Goal: Complete Application Form: Complete application form

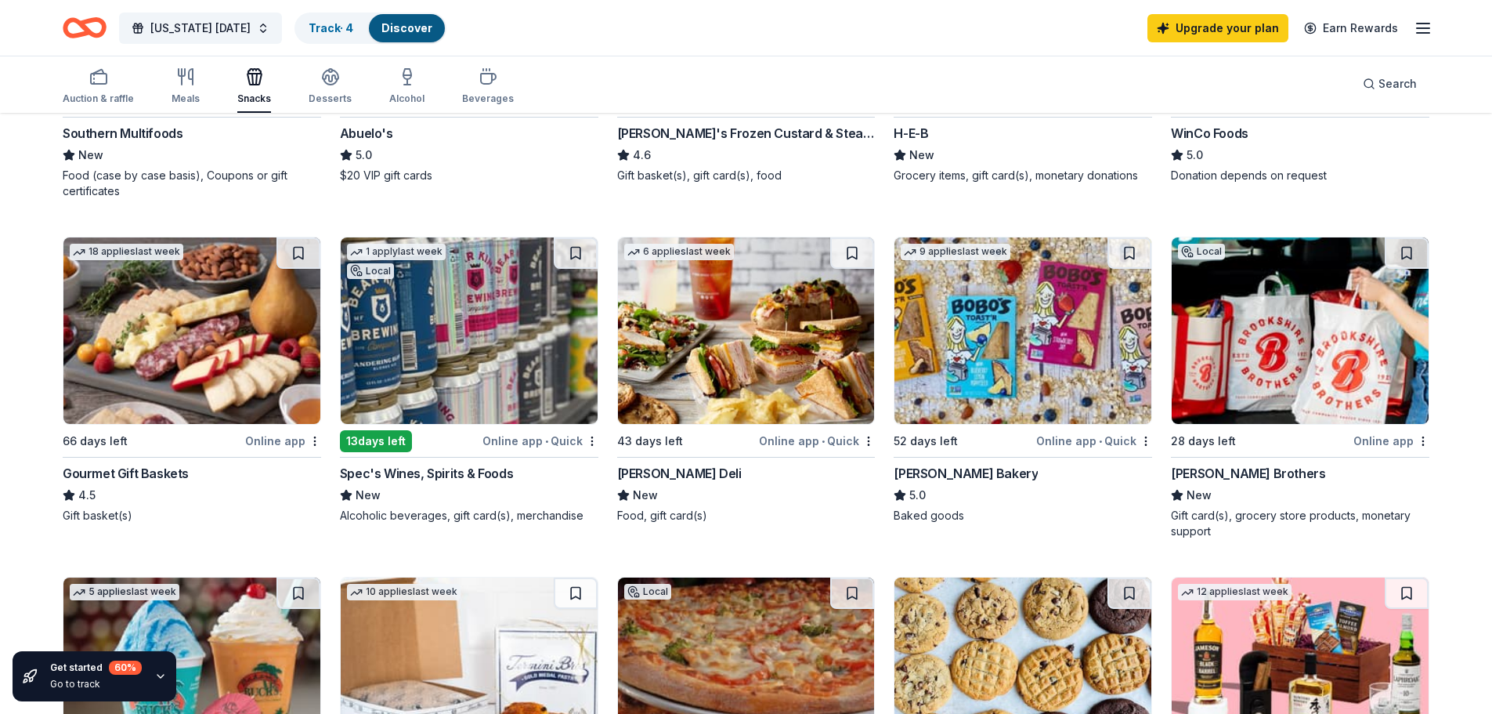
scroll to position [313, 0]
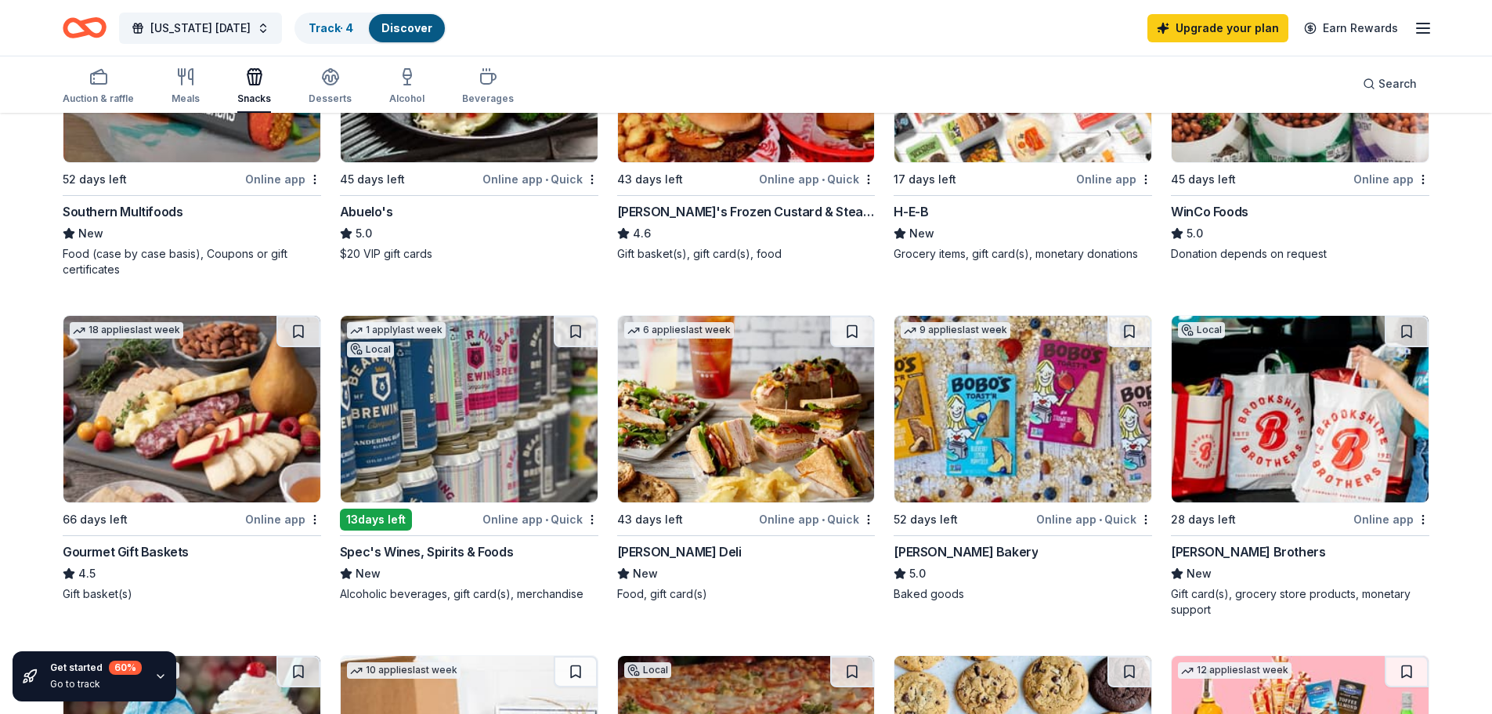
click at [718, 405] on img at bounding box center [746, 409] width 257 height 186
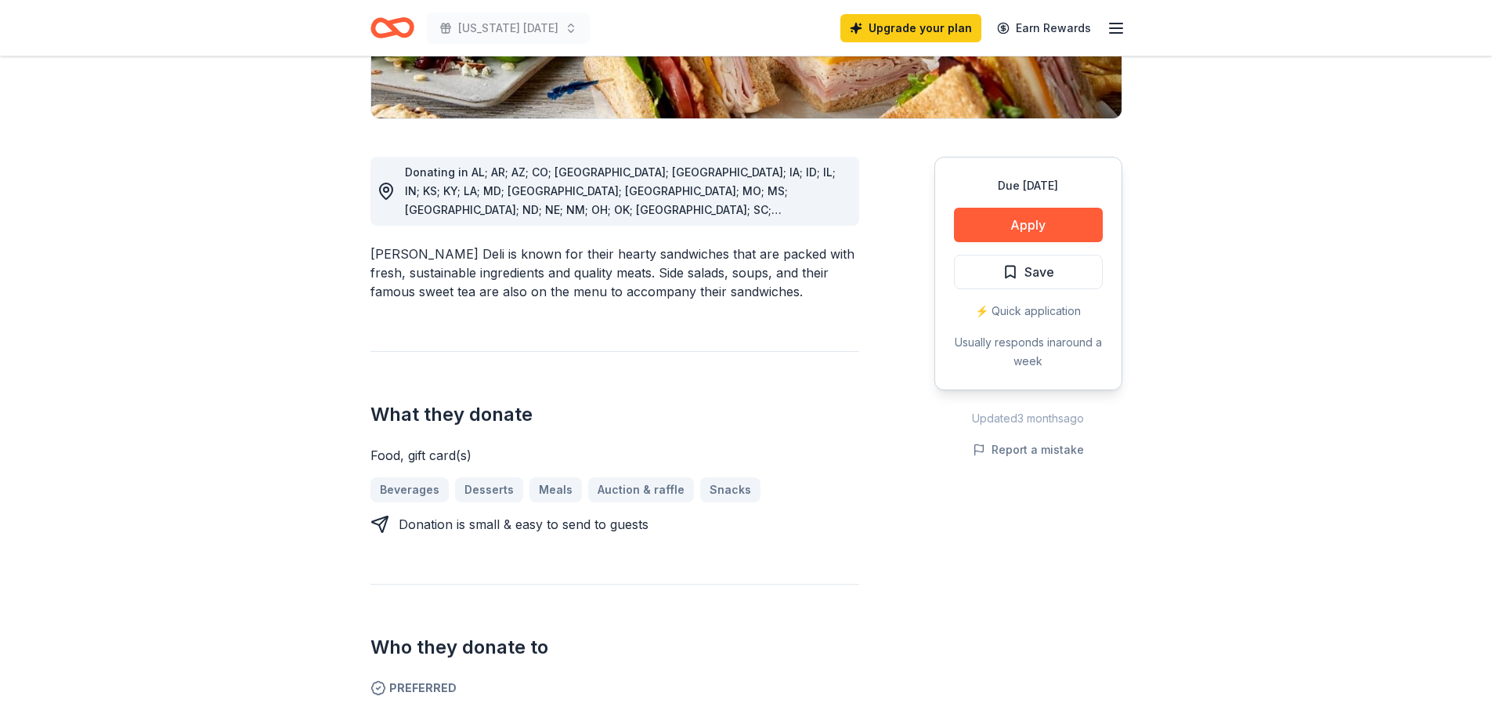
scroll to position [313, 0]
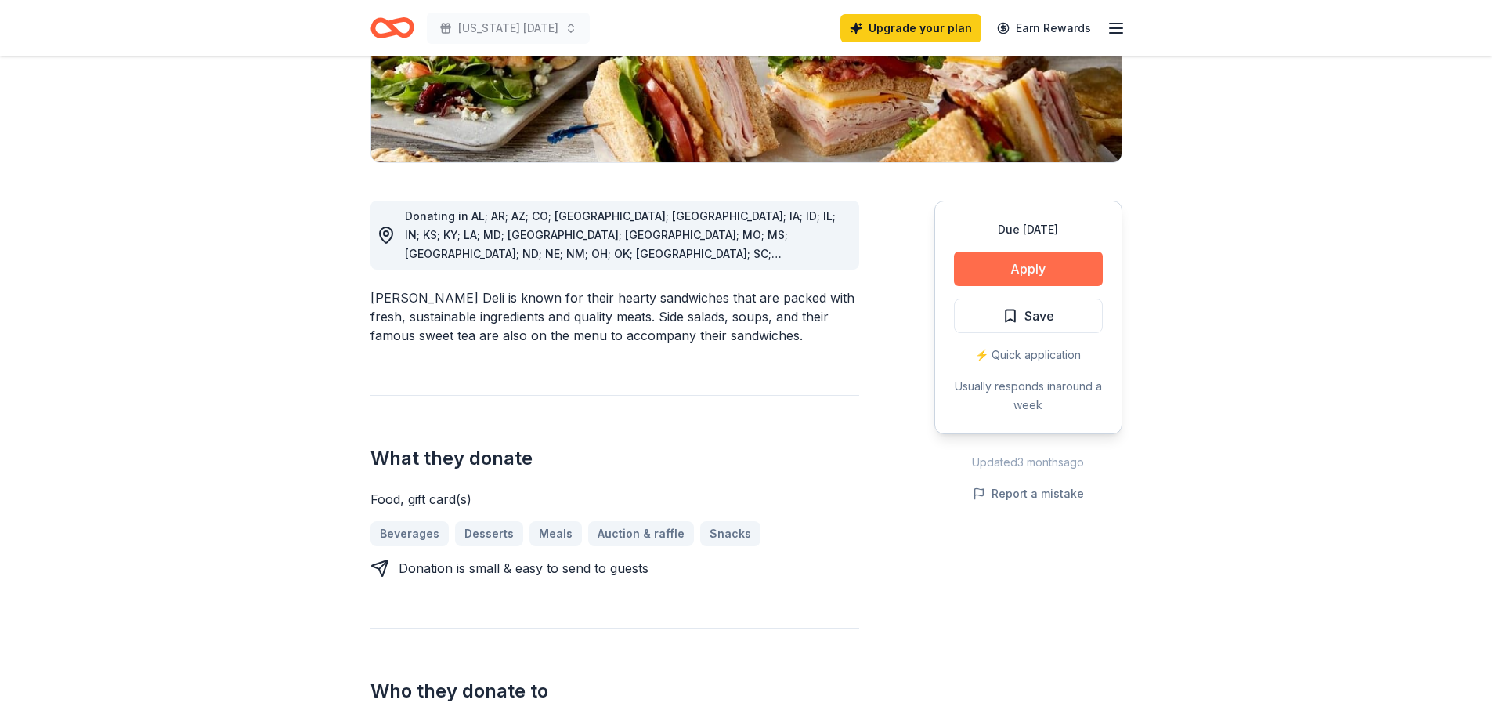
click at [978, 272] on button "Apply" at bounding box center [1028, 268] width 149 height 34
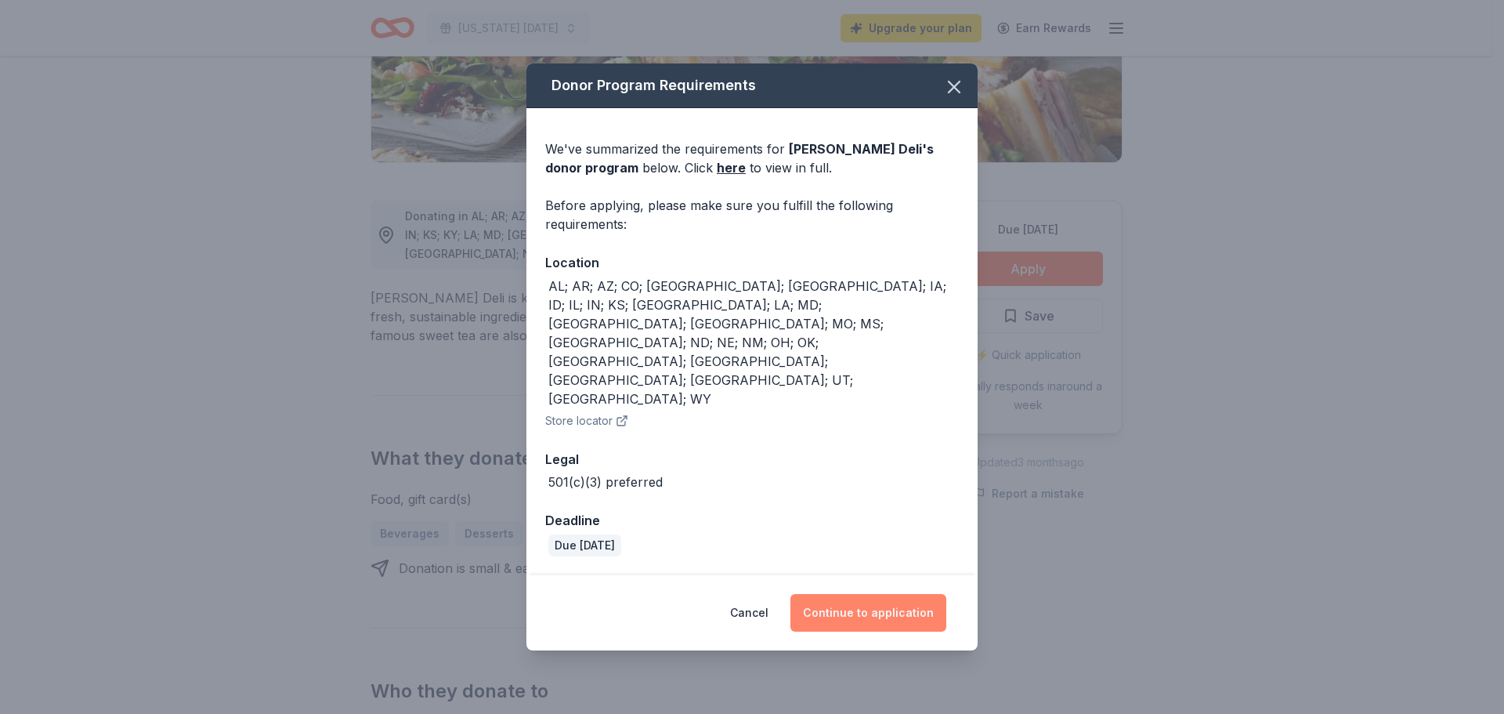
click at [874, 594] on button "Continue to application" at bounding box center [868, 613] width 156 height 38
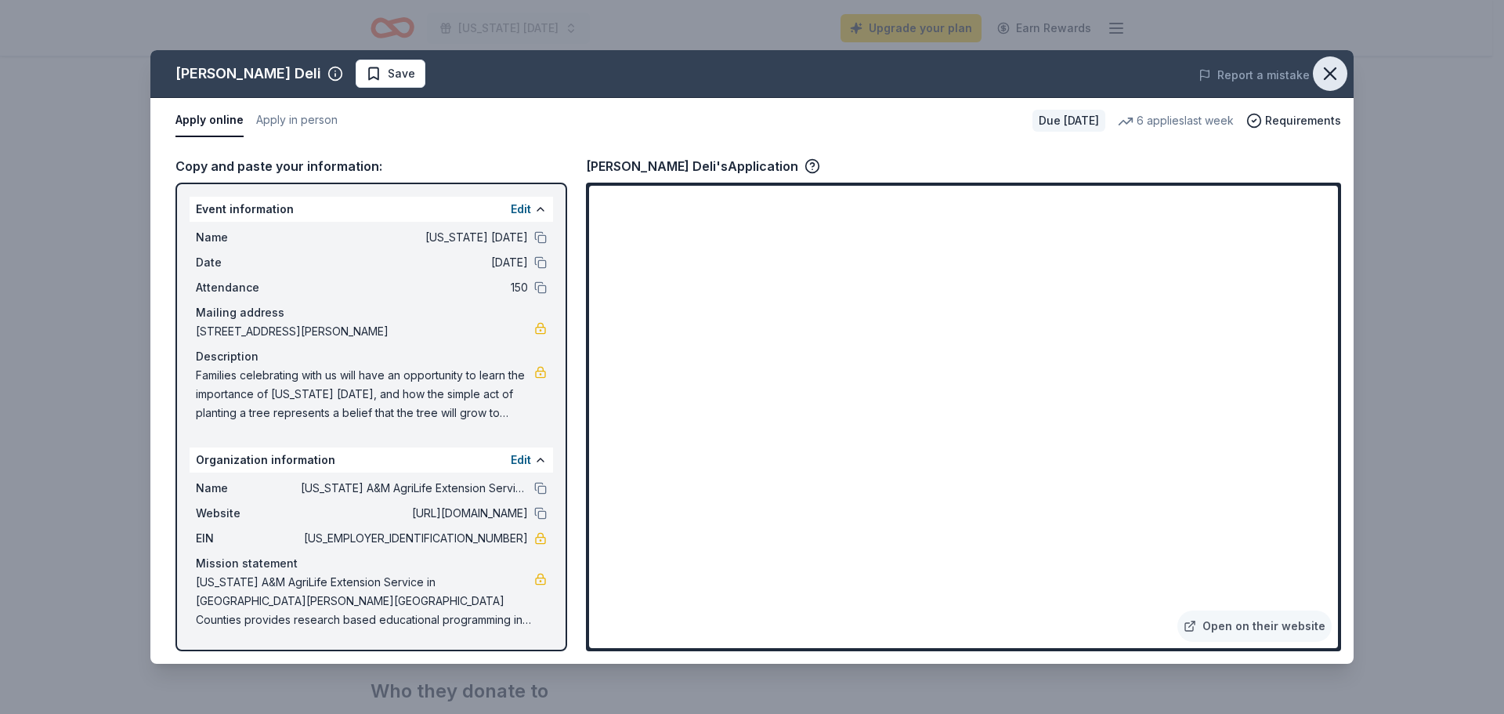
click at [1339, 71] on icon "button" at bounding box center [1330, 74] width 22 height 22
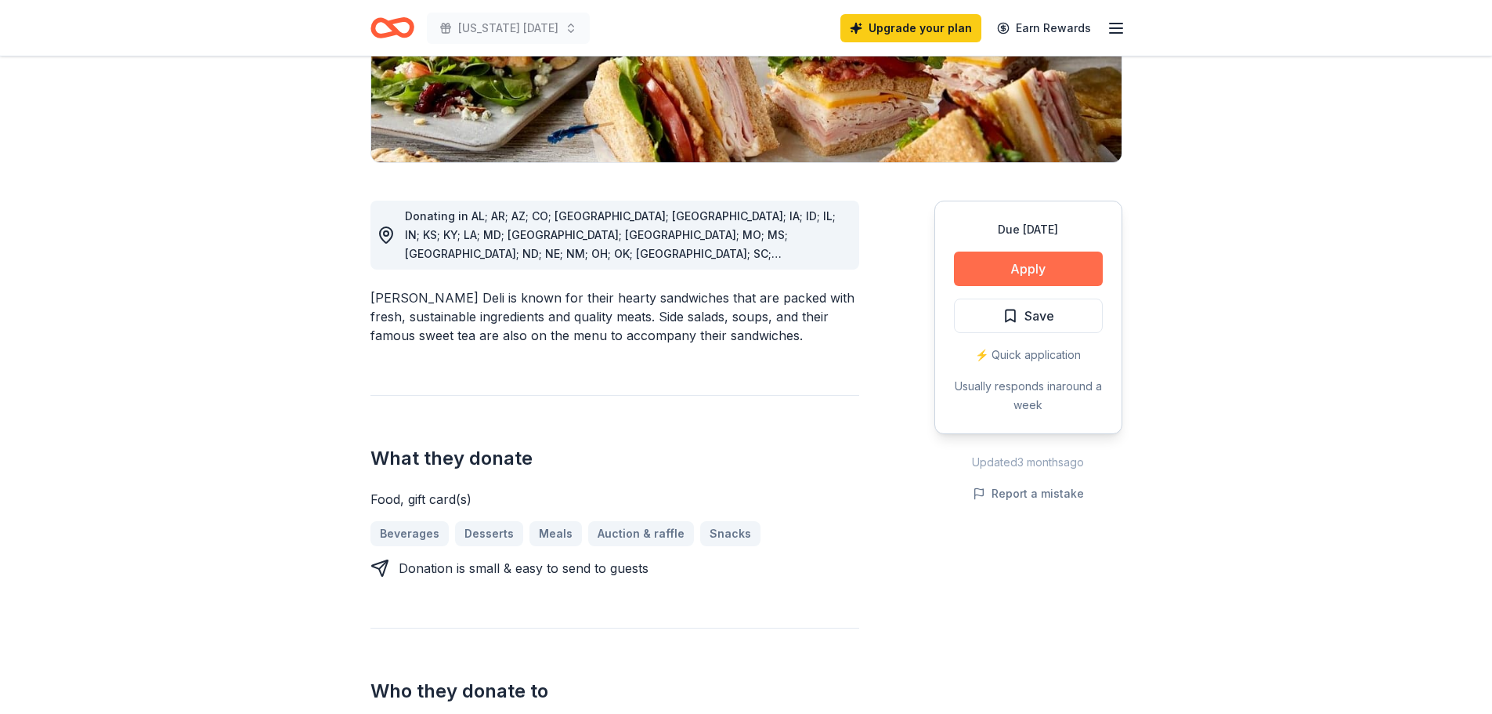
click at [1078, 262] on button "Apply" at bounding box center [1028, 268] width 149 height 34
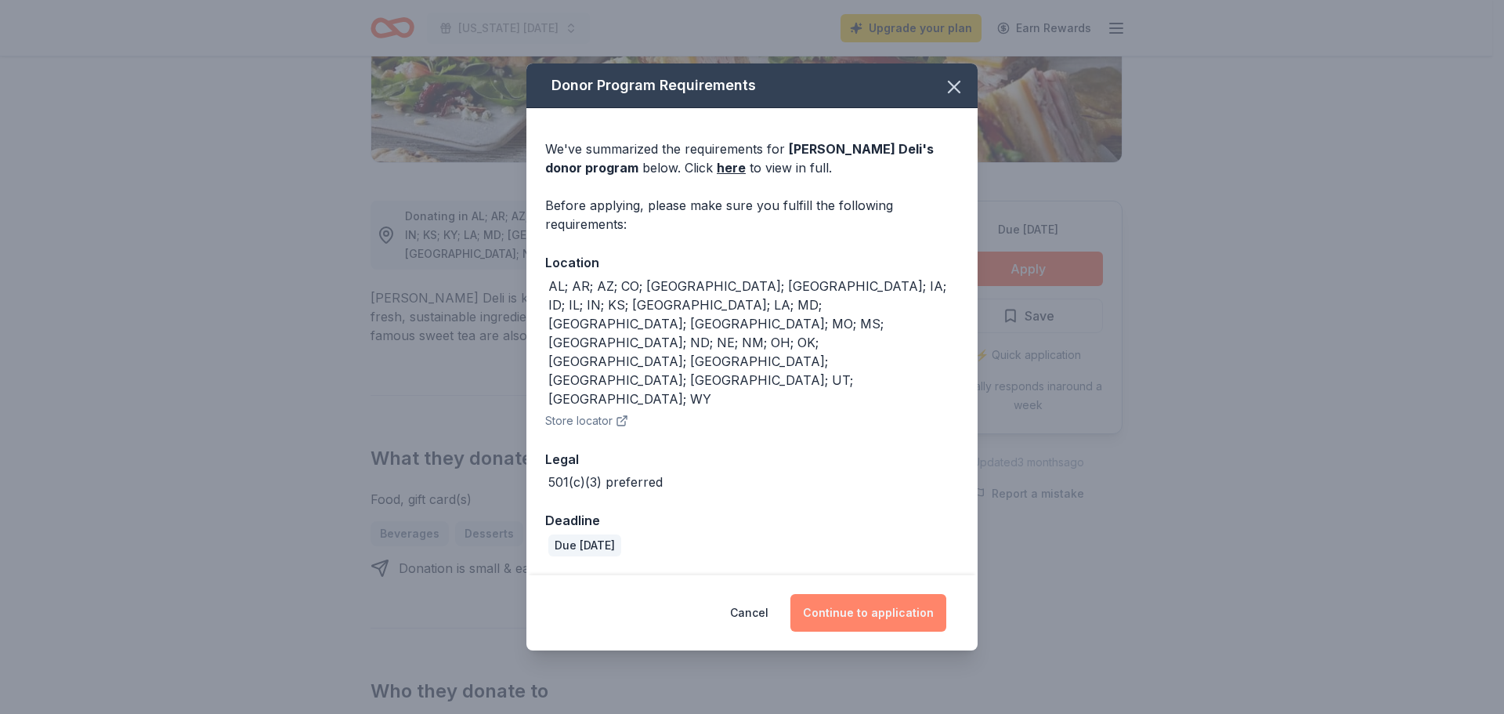
click at [877, 594] on button "Continue to application" at bounding box center [868, 613] width 156 height 38
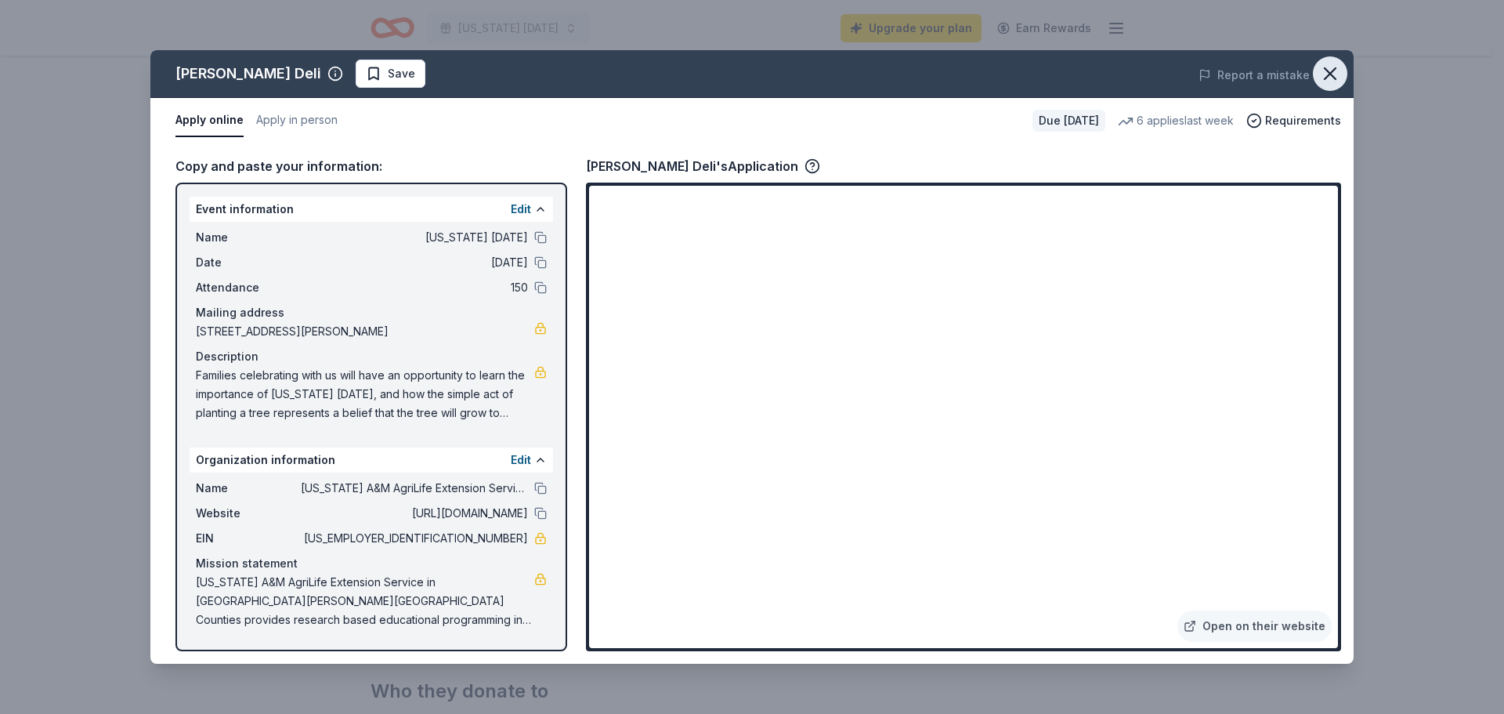
click at [1324, 74] on icon "button" at bounding box center [1330, 74] width 22 height 22
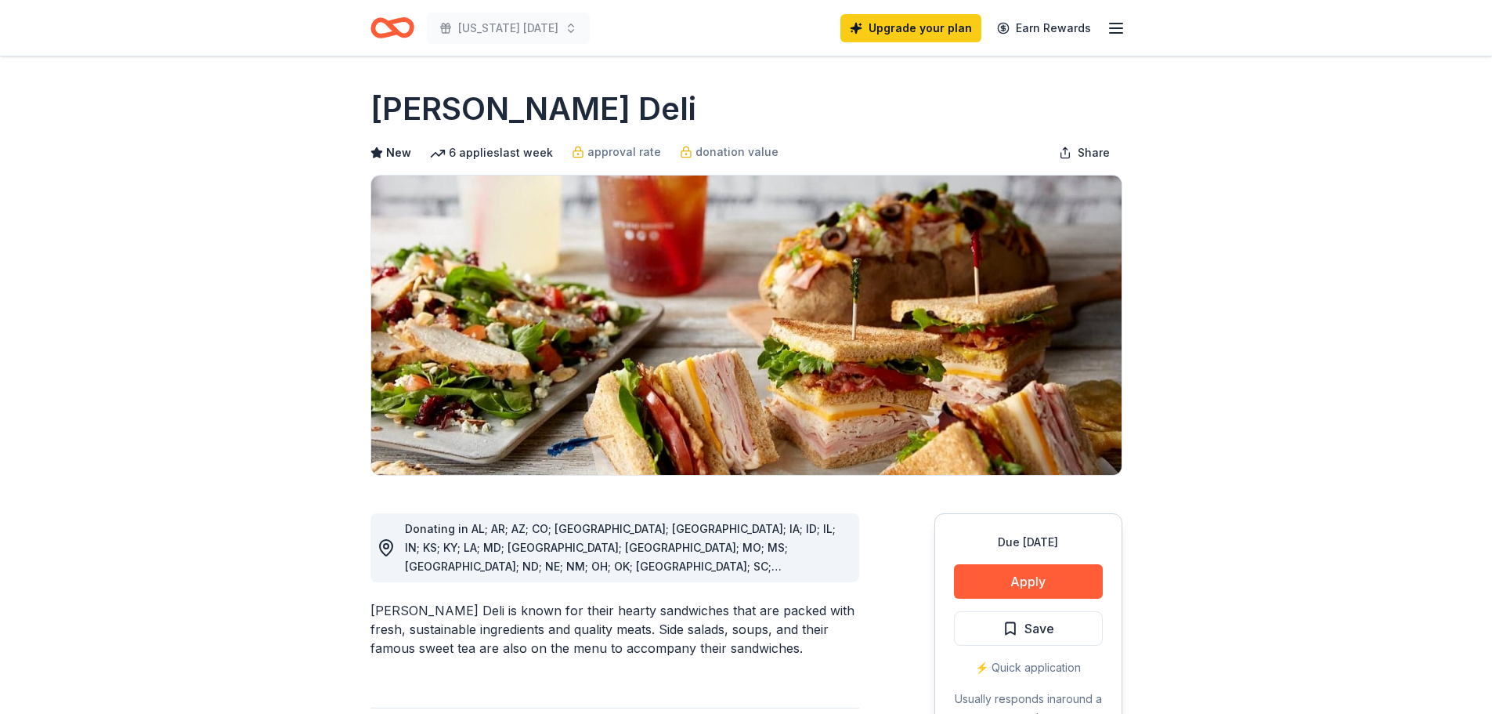
scroll to position [0, 0]
